Goal: Find contact information: Find contact information

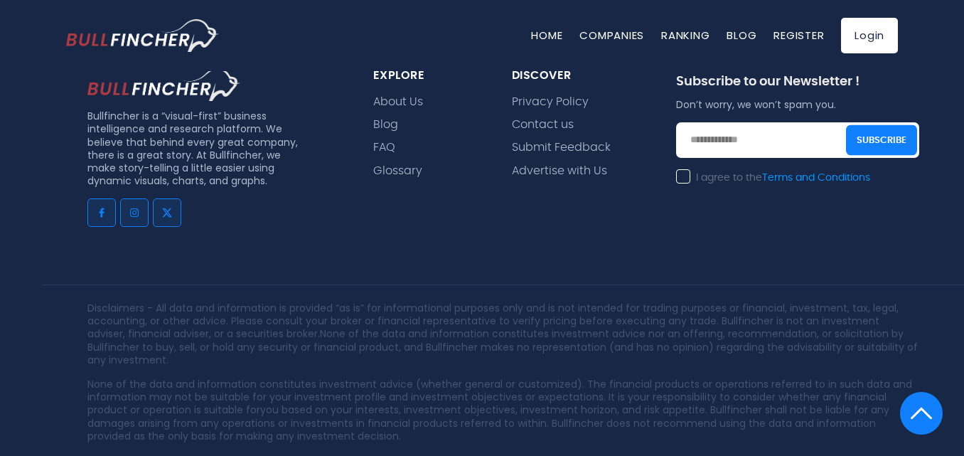
scroll to position [3272, 0]
click at [556, 117] on link "Contact us" at bounding box center [543, 124] width 62 height 14
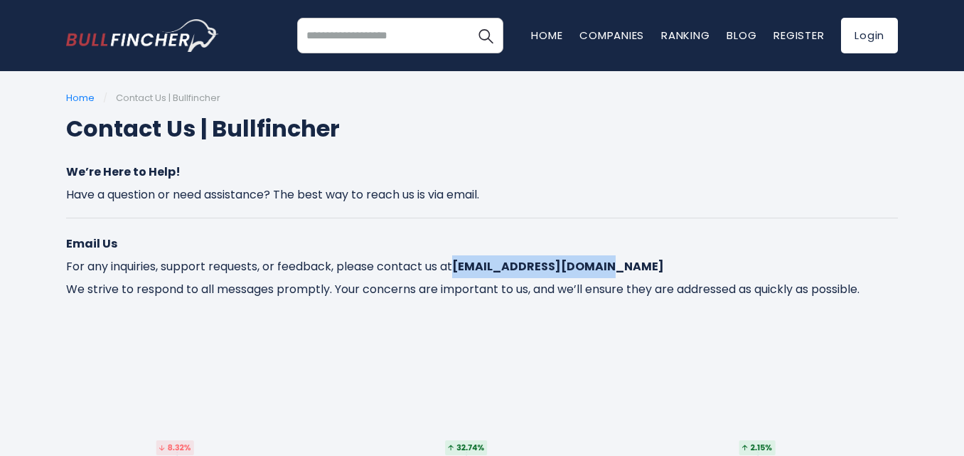
drag, startPoint x: 618, startPoint y: 288, endPoint x: 481, endPoint y: 295, distance: 136.7
click at [481, 295] on p "Email Us For any inquiries, support requests, or feedback, please contact us at…" at bounding box center [482, 266] width 832 height 68
copy strong "contact@bullfincher.io"
click at [645, 256] on p "Email Us For any inquiries, support requests, or feedback, please contact us at…" at bounding box center [482, 266] width 832 height 68
click at [669, 172] on div "We’re Here to Help! Have a question or need assistance? The best way to reach u…" at bounding box center [482, 231] width 832 height 140
